Goal: Task Accomplishment & Management: Complete application form

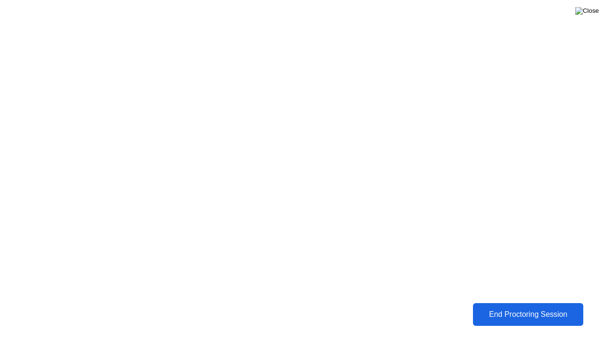
click at [595, 14] on img at bounding box center [588, 11] width 24 height 8
click at [402, 341] on div at bounding box center [303, 341] width 606 height 0
click at [493, 314] on div "End Proctoring Session" at bounding box center [528, 314] width 105 height 9
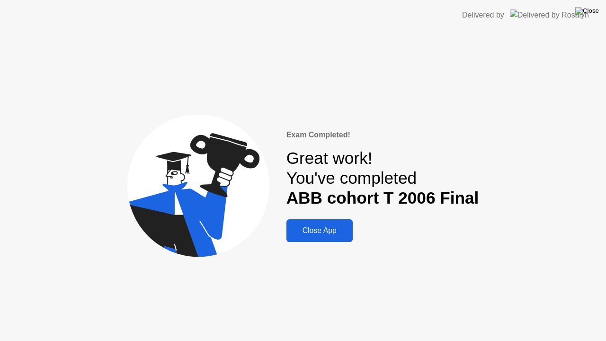
click at [597, 14] on img at bounding box center [588, 11] width 24 height 8
